Goal: Navigation & Orientation: Find specific page/section

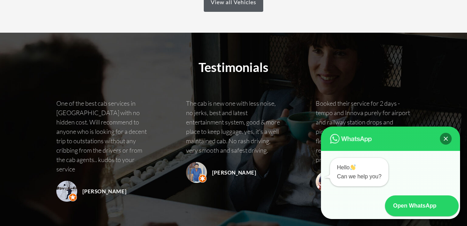
scroll to position [718, 0]
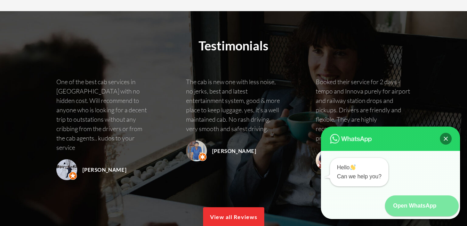
click at [446, 208] on icon at bounding box center [447, 205] width 11 height 10
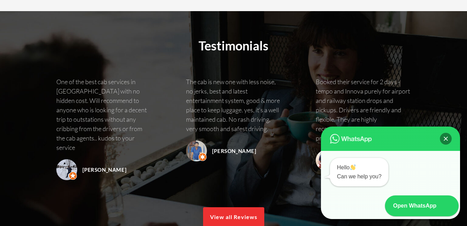
click at [362, 174] on div "Hello Can we help you?" at bounding box center [359, 172] width 58 height 28
click at [442, 137] on div "Close" at bounding box center [445, 139] width 12 height 12
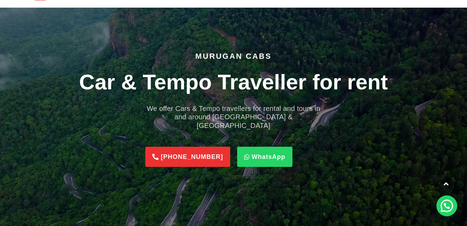
scroll to position [0, 0]
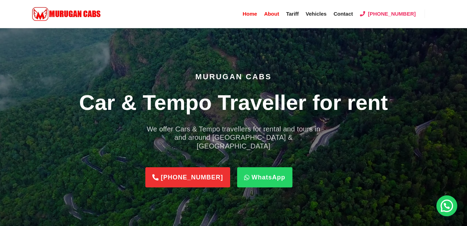
click at [279, 14] on span "About" at bounding box center [271, 14] width 15 height 6
